Goal: Complete application form

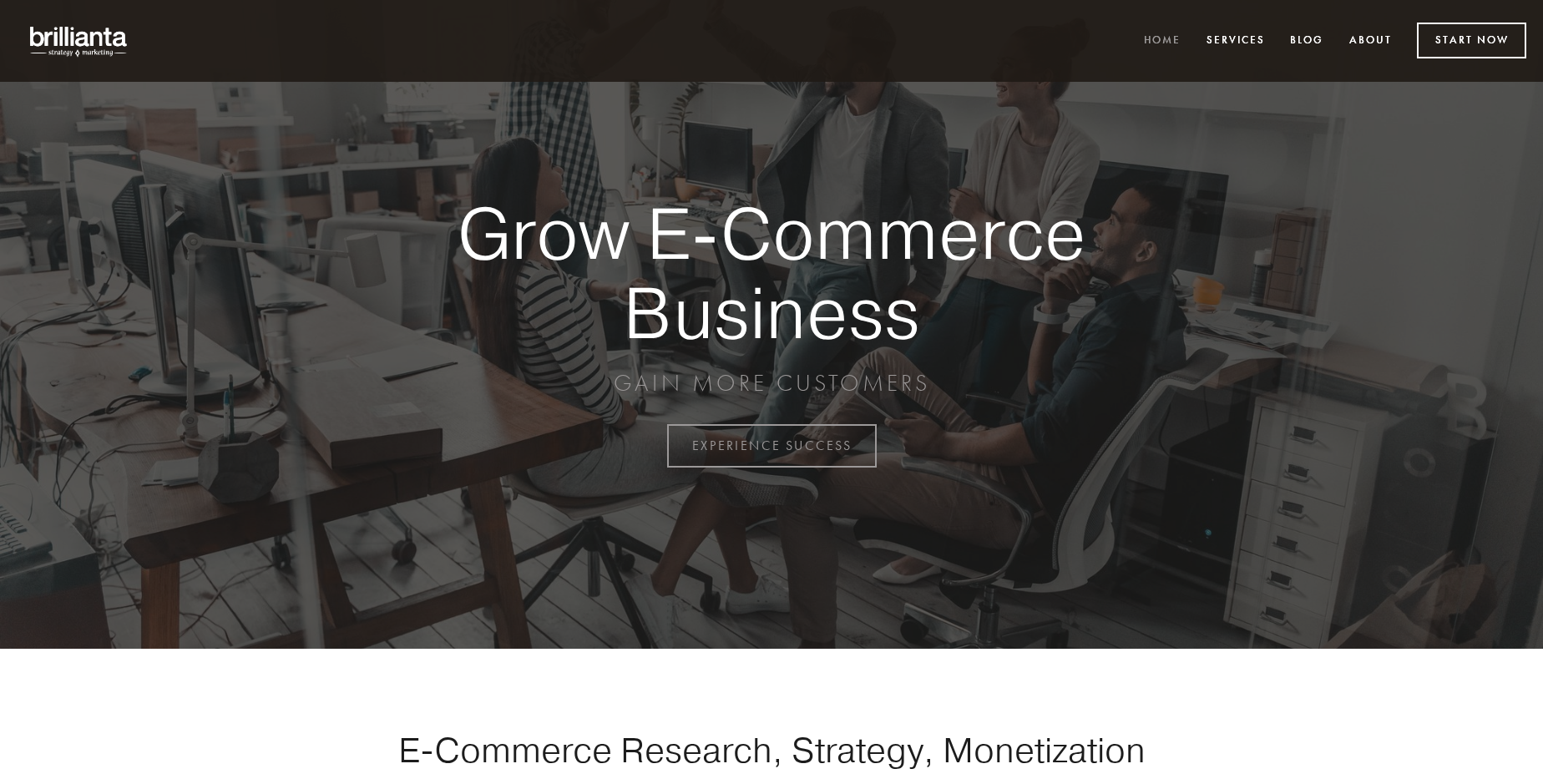
scroll to position [4375, 0]
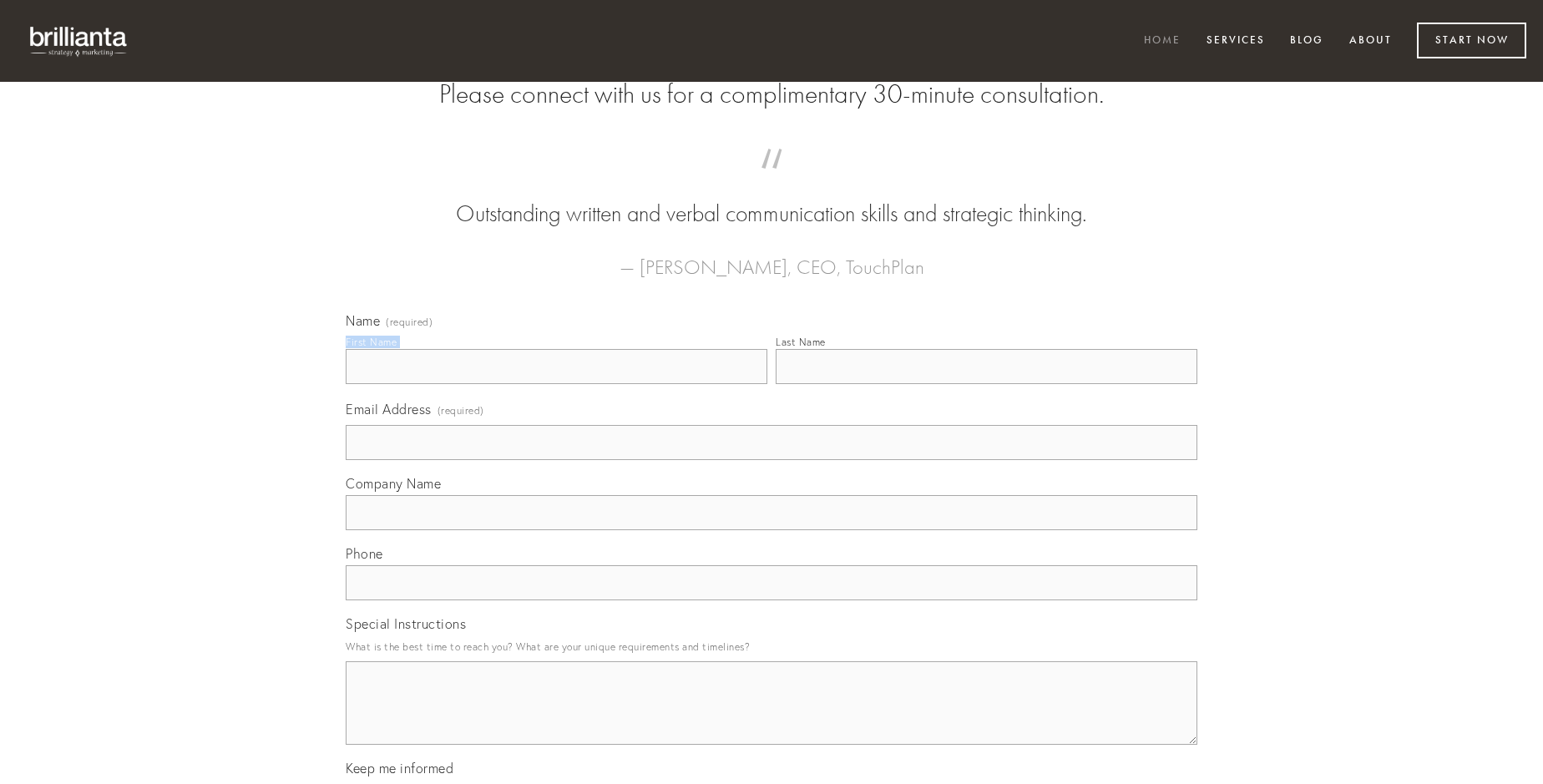
type input "[PERSON_NAME]"
click at [986, 384] on input "Last Name" at bounding box center [986, 367] width 422 height 35
type input "[PERSON_NAME]"
click at [772, 460] on input "Email Address (required)" at bounding box center [771, 443] width 852 height 35
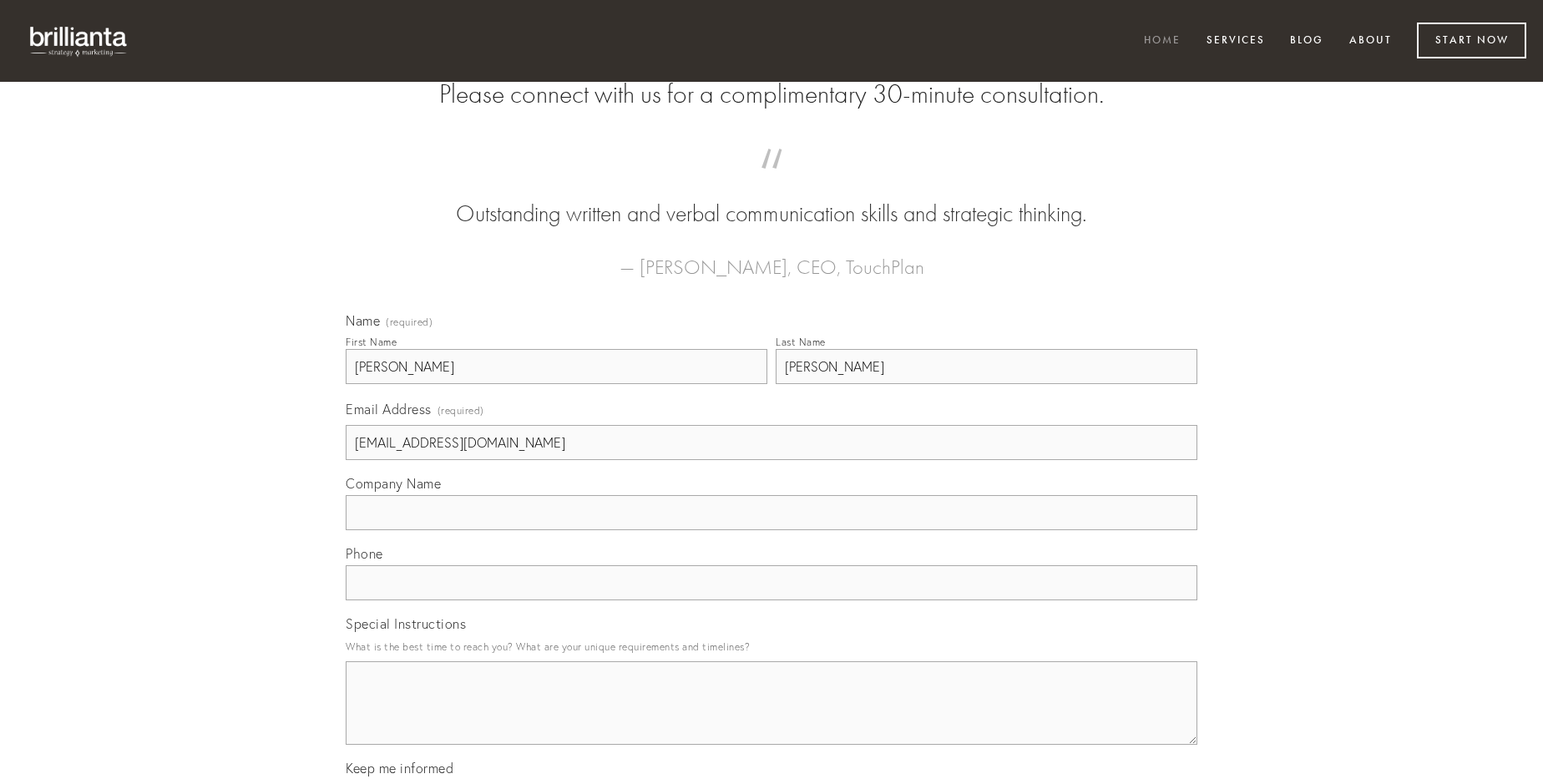
type input "[EMAIL_ADDRESS][DOMAIN_NAME]"
click at [772, 530] on input "Company Name" at bounding box center [771, 513] width 852 height 35
type input "utique"
click at [772, 600] on input "text" at bounding box center [771, 583] width 852 height 35
click at [772, 718] on textarea "Special Instructions" at bounding box center [771, 702] width 852 height 83
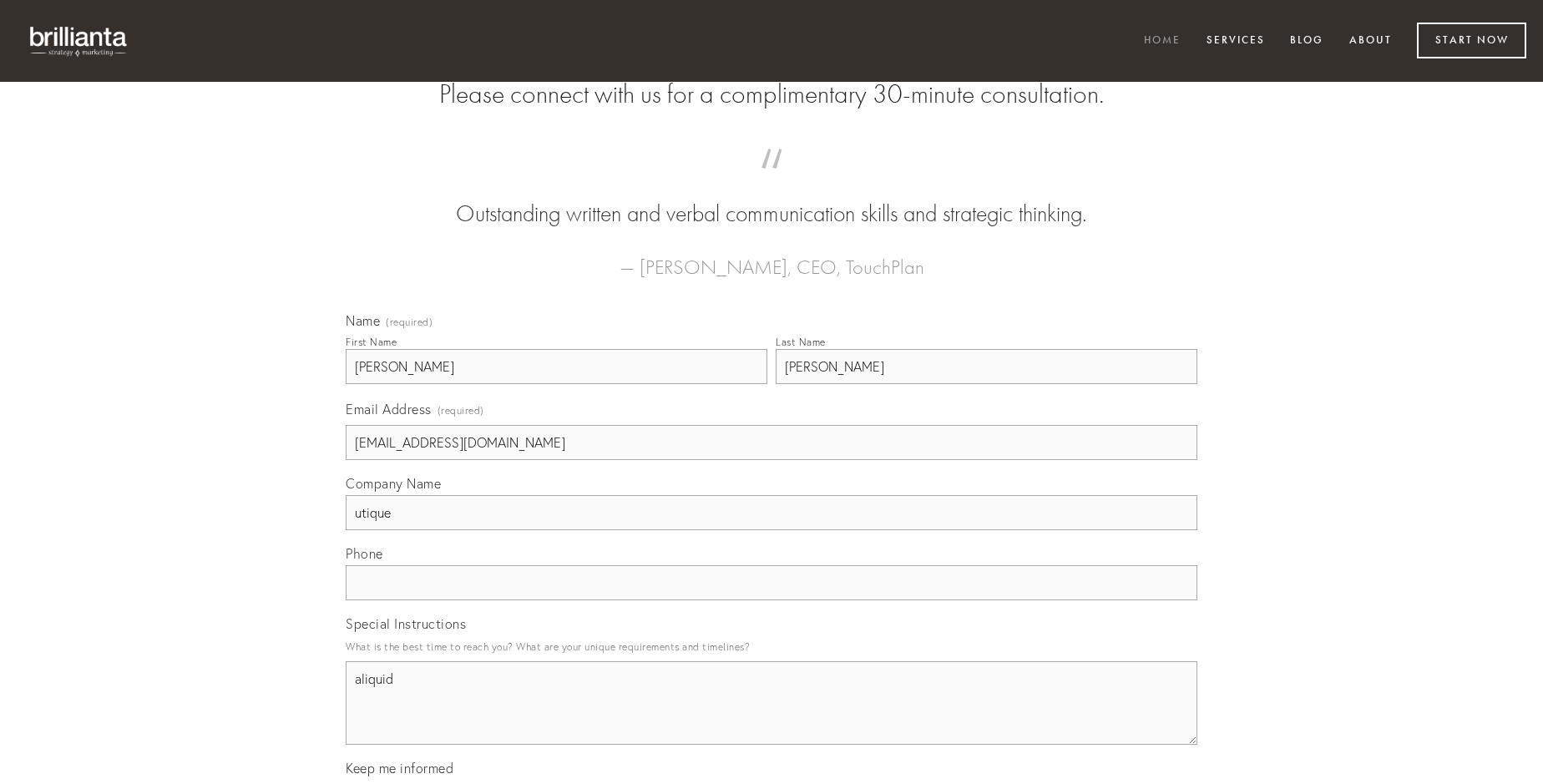
type textarea "aliquid"
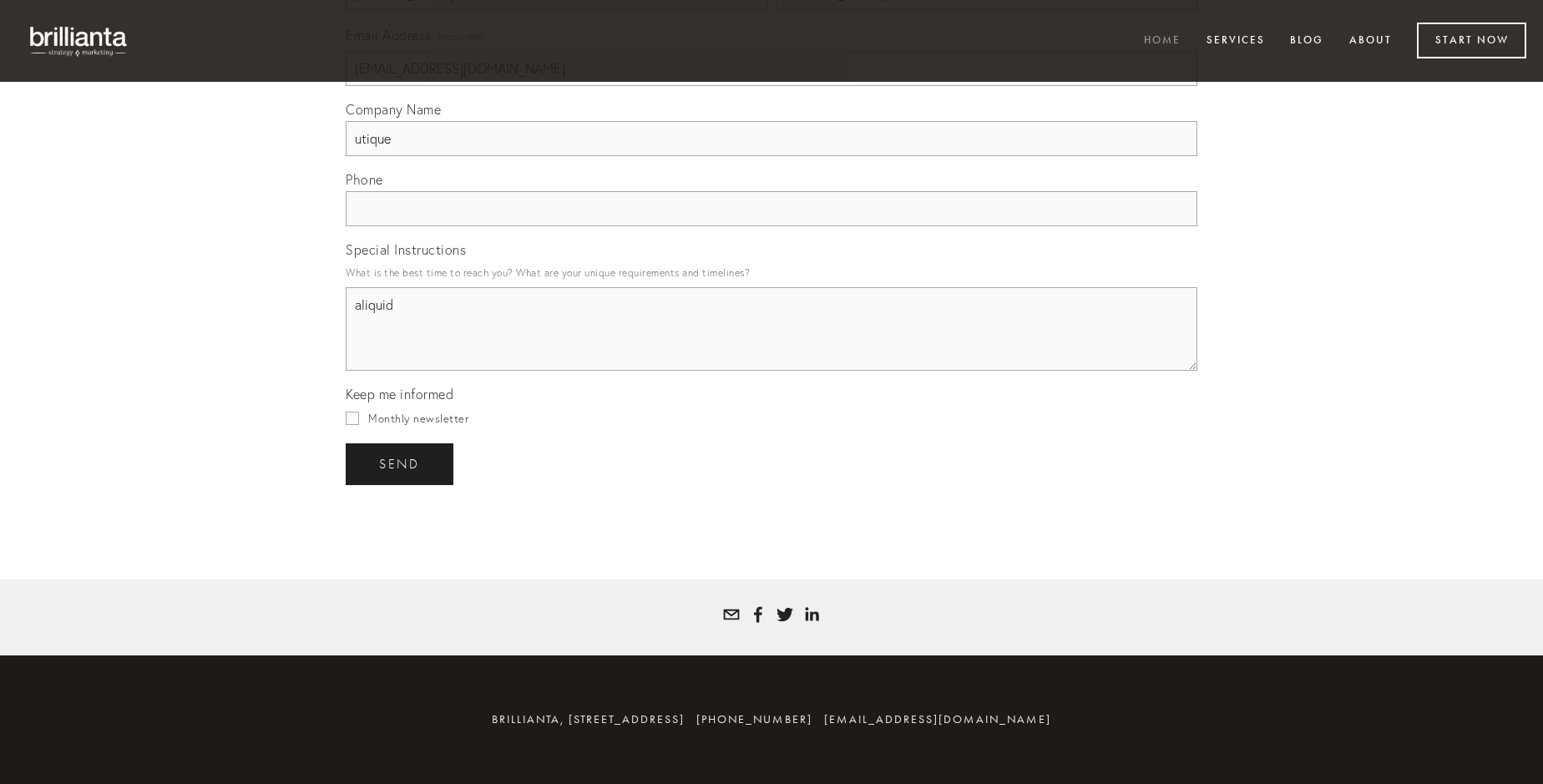
click at [401, 463] on span "send" at bounding box center [400, 463] width 41 height 15
